Goal: Task Accomplishment & Management: Use online tool/utility

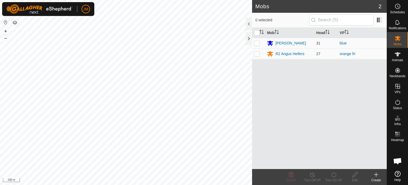
scroll to position [368, 0]
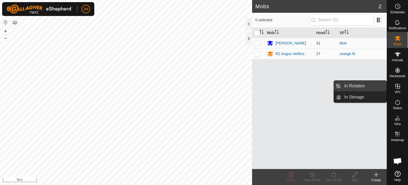
drag, startPoint x: 379, startPoint y: 85, endPoint x: 370, endPoint y: 86, distance: 9.0
click at [370, 86] on link "In Rotation" at bounding box center [363, 86] width 45 height 11
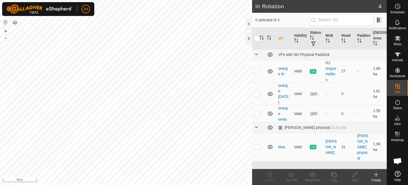
click at [378, 174] on icon at bounding box center [376, 174] width 6 height 6
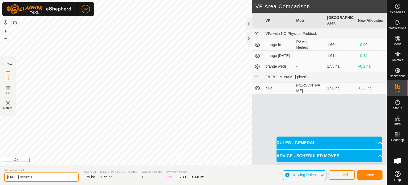
click at [60, 177] on input "[DATE] 055651" at bounding box center [41, 176] width 74 height 9
type input "2"
type input "orange sat"
click at [371, 176] on span "Save" at bounding box center [369, 175] width 9 height 4
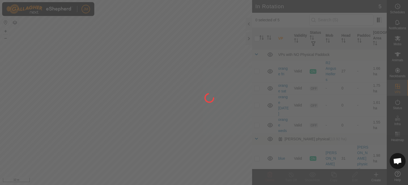
click at [398, 39] on div at bounding box center [204, 92] width 408 height 185
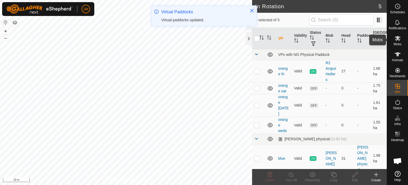
click at [399, 38] on icon at bounding box center [398, 38] width 6 height 6
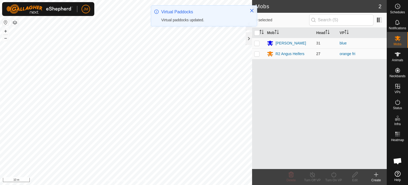
click at [257, 53] on p-checkbox at bounding box center [256, 54] width 5 height 4
checkbox input "true"
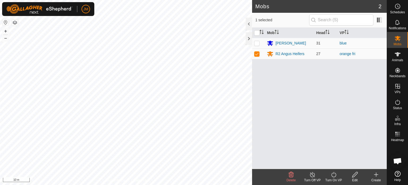
click at [333, 175] on icon at bounding box center [334, 174] width 7 height 6
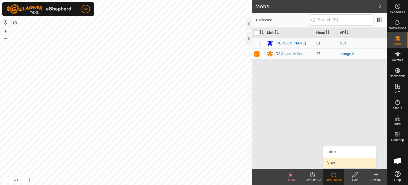
click at [333, 166] on link "Now" at bounding box center [349, 162] width 53 height 11
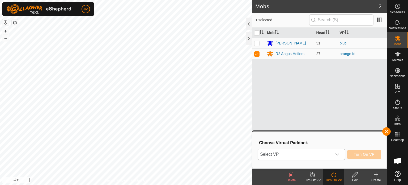
click at [335, 158] on div "dropdown trigger" at bounding box center [337, 154] width 11 height 11
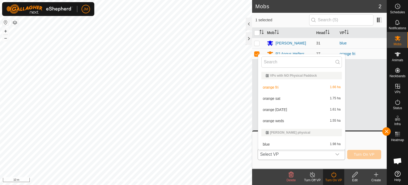
click at [311, 99] on li "orange sat 1.75 ha" at bounding box center [301, 98] width 87 height 11
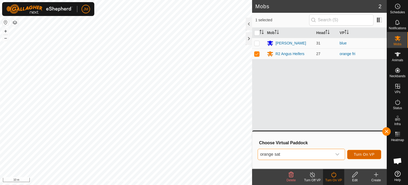
click at [356, 155] on span "Turn On VP" at bounding box center [364, 154] width 21 height 4
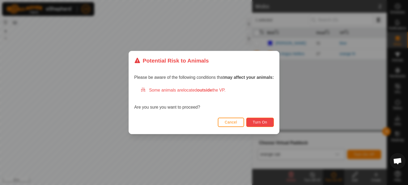
click at [266, 123] on span "Turn On" at bounding box center [260, 122] width 14 height 4
